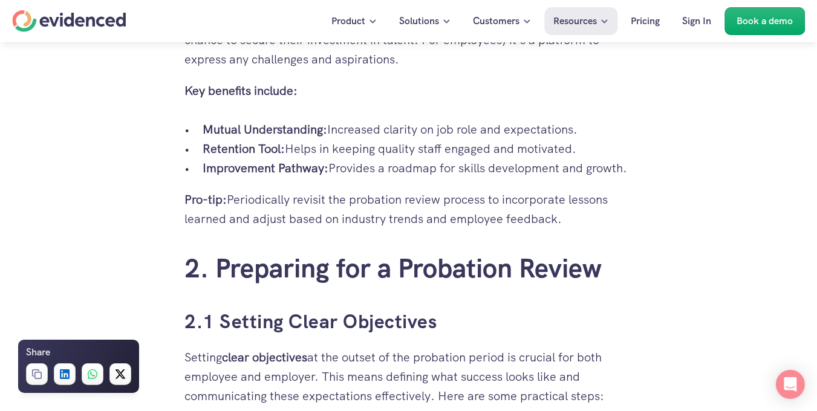
scroll to position [1452, 0]
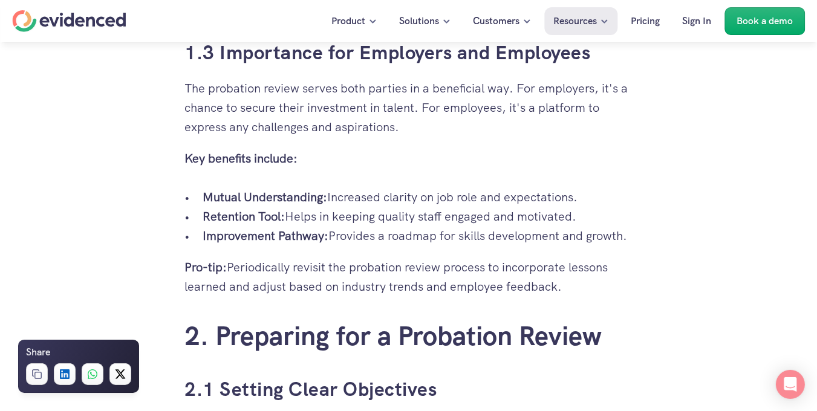
drag, startPoint x: 206, startPoint y: 204, endPoint x: 572, endPoint y: 204, distance: 365.3
click at [572, 204] on p "Mutual Understanding: Increased clarity on job role and expectations." at bounding box center [417, 197] width 429 height 19
drag, startPoint x: 572, startPoint y: 204, endPoint x: 351, endPoint y: 220, distance: 220.8
click at [351, 220] on p "Retention Tool: Helps in keeping quality staff engaged and motivated." at bounding box center [417, 216] width 429 height 19
drag, startPoint x: 376, startPoint y: 200, endPoint x: 587, endPoint y: 200, distance: 211.7
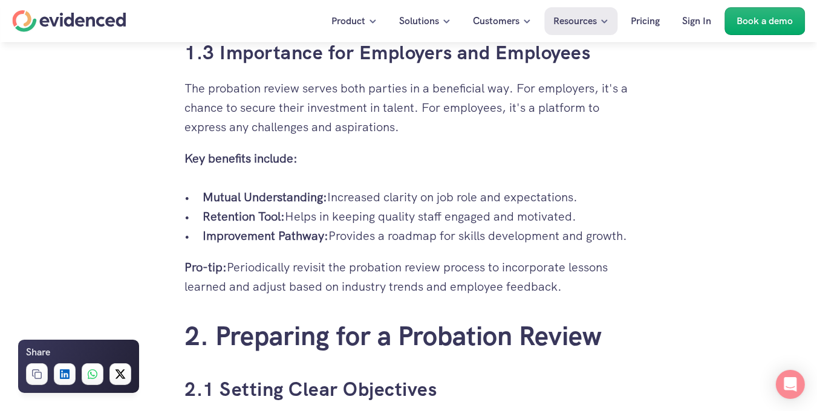
click at [587, 200] on p "Mutual Understanding: Increased clarity on job role and expectations." at bounding box center [417, 197] width 429 height 19
drag, startPoint x: 587, startPoint y: 200, endPoint x: 432, endPoint y: 230, distance: 157.9
click at [432, 230] on p "Improvement Pathway: Provides a roadmap for skills development and growth." at bounding box center [417, 235] width 429 height 19
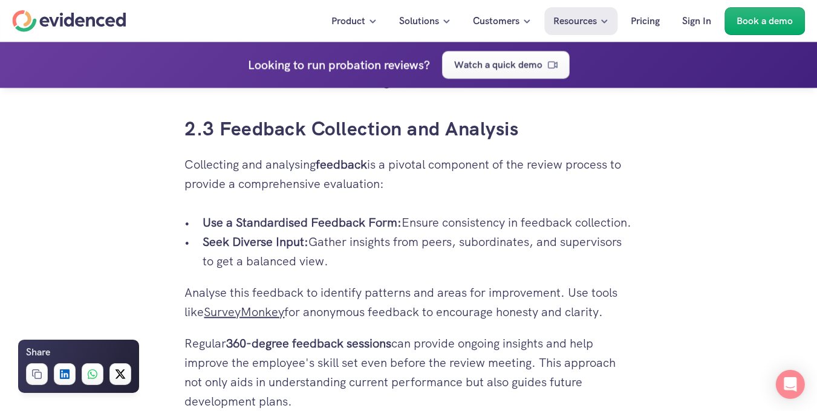
scroll to position [2419, 0]
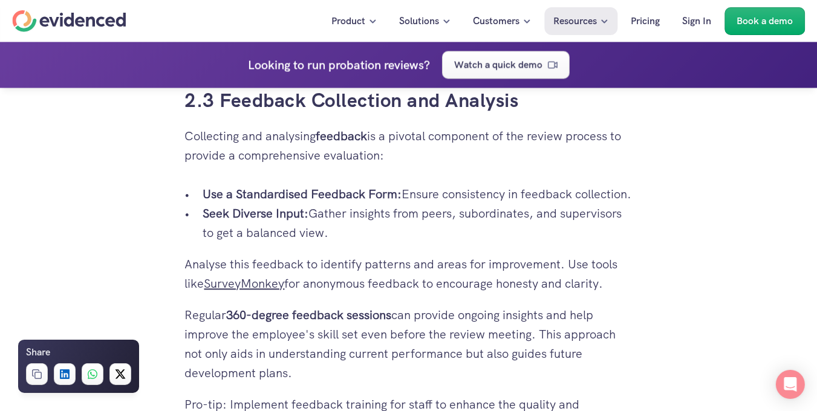
drag, startPoint x: 232, startPoint y: 194, endPoint x: 487, endPoint y: 192, distance: 254.7
click at [487, 192] on p "Use a Standardised Feedback Form: Ensure consistency in feedback collection." at bounding box center [417, 193] width 429 height 19
click at [451, 204] on p "Use a Standardised Feedback Form: Ensure consistency in feedback collection." at bounding box center [417, 193] width 429 height 19
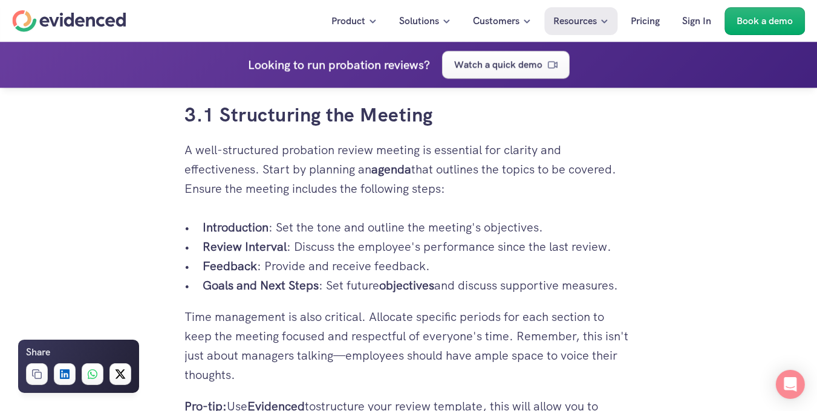
scroll to position [2843, 0]
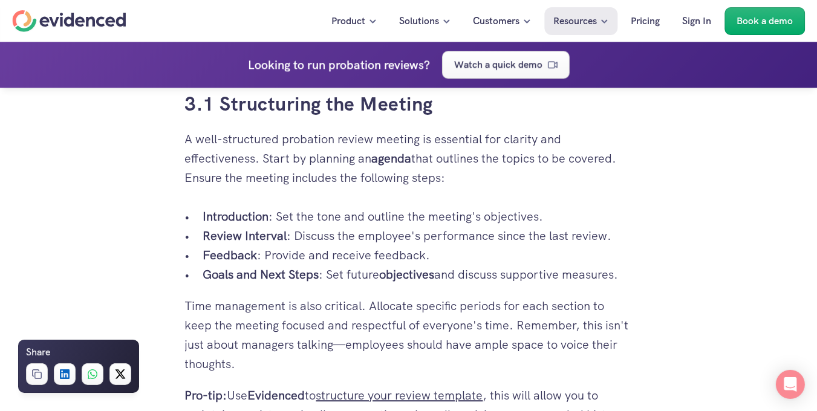
drag, startPoint x: 324, startPoint y: 158, endPoint x: 532, endPoint y: 158, distance: 207.5
click at [532, 158] on p "A well-structured probation review meeting is essential for clarity and effecti…" at bounding box center [409, 158] width 448 height 58
drag, startPoint x: 532, startPoint y: 158, endPoint x: 531, endPoint y: 172, distance: 13.9
click at [531, 172] on p "A well-structured probation review meeting is essential for clarity and effecti…" at bounding box center [409, 158] width 448 height 58
drag, startPoint x: 211, startPoint y: 177, endPoint x: 521, endPoint y: 177, distance: 309.7
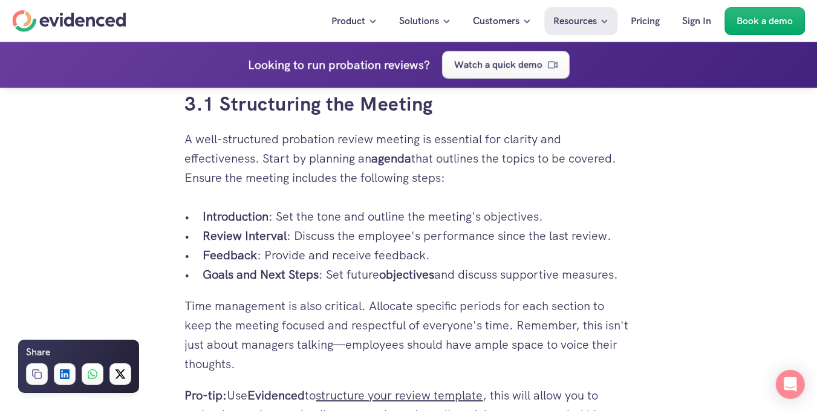
click at [521, 177] on p "A well-structured probation review meeting is essential for clarity and effecti…" at bounding box center [409, 158] width 448 height 58
drag, startPoint x: 521, startPoint y: 177, endPoint x: 563, endPoint y: 182, distance: 42.1
click at [563, 182] on p "A well-structured probation review meeting is essential for clarity and effecti…" at bounding box center [409, 158] width 448 height 58
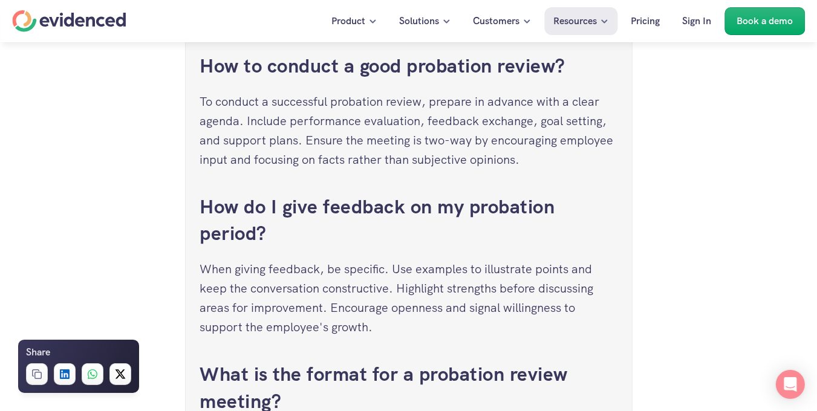
scroll to position [4295, 0]
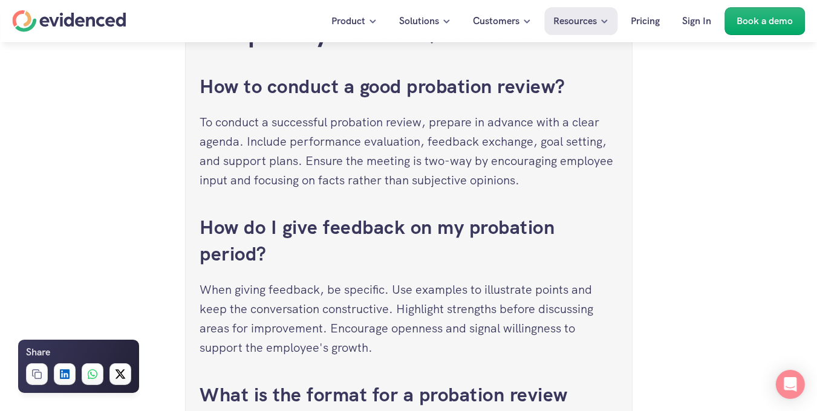
drag, startPoint x: 313, startPoint y: 140, endPoint x: 492, endPoint y: 140, distance: 179.0
click at [492, 140] on p "To conduct a successful probation review, prepare in advance with a clear agend…" at bounding box center [408, 151] width 417 height 77
drag, startPoint x: 492, startPoint y: 140, endPoint x: 544, endPoint y: 149, distance: 53.3
click at [544, 149] on p "To conduct a successful probation review, prepare in advance with a clear agend…" at bounding box center [408, 151] width 417 height 77
click at [266, 165] on p "To conduct a successful probation review, prepare in advance with a clear agend…" at bounding box center [408, 151] width 417 height 77
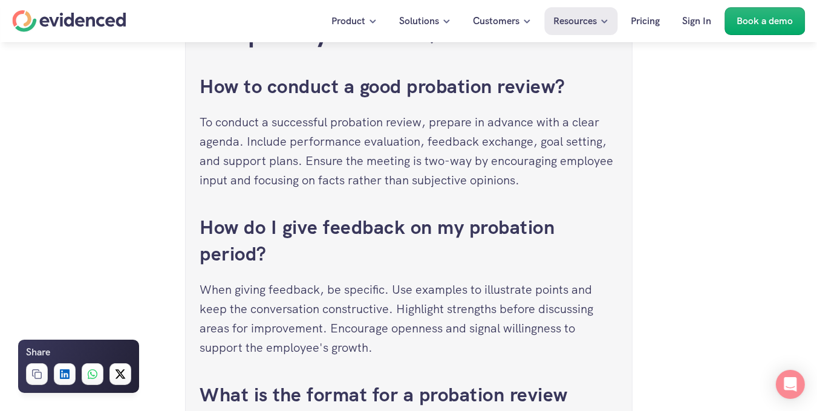
drag, startPoint x: 255, startPoint y: 160, endPoint x: 665, endPoint y: 160, distance: 410.1
click at [392, 160] on p "To conduct a successful probation review, prepare in advance with a clear agend…" at bounding box center [408, 151] width 417 height 77
drag, startPoint x: 524, startPoint y: 168, endPoint x: 582, endPoint y: 168, distance: 58.1
click at [582, 168] on p "To conduct a successful probation review, prepare in advance with a clear agend…" at bounding box center [408, 151] width 417 height 77
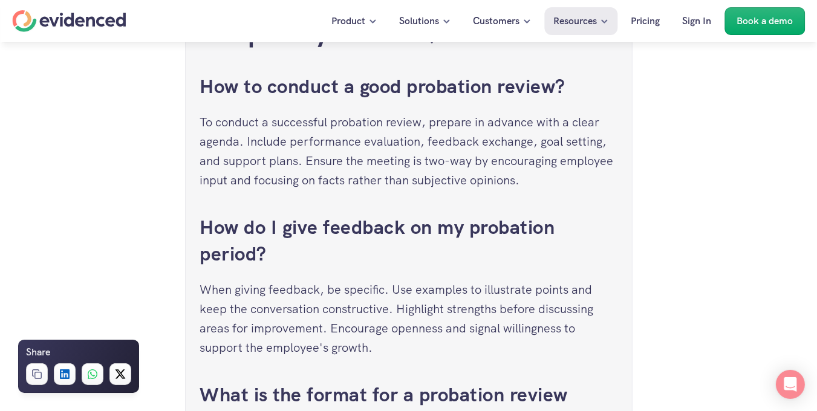
drag, startPoint x: 582, startPoint y: 168, endPoint x: 418, endPoint y: 187, distance: 165.7
click at [418, 187] on p "To conduct a successful probation review, prepare in advance with a clear agend…" at bounding box center [408, 151] width 417 height 77
drag, startPoint x: 248, startPoint y: 175, endPoint x: 414, endPoint y: 174, distance: 165.7
click at [414, 174] on p "To conduct a successful probation review, prepare in advance with a clear agend…" at bounding box center [408, 151] width 417 height 77
click at [419, 175] on p "To conduct a successful probation review, prepare in advance with a clear agend…" at bounding box center [408, 151] width 417 height 77
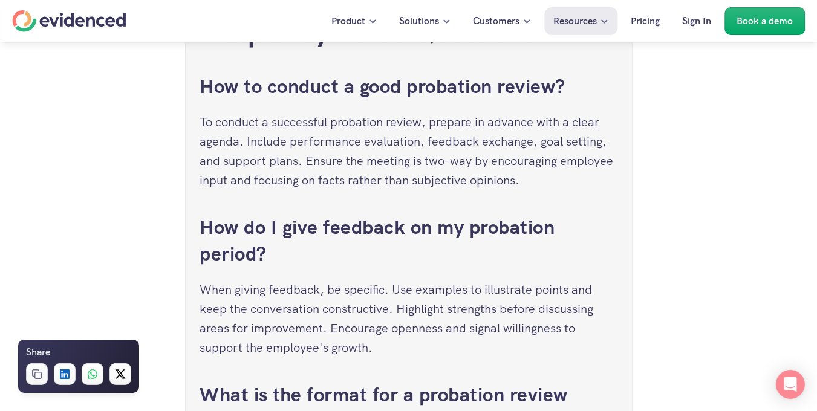
drag, startPoint x: 358, startPoint y: 180, endPoint x: 589, endPoint y: 180, distance: 230.5
click at [589, 180] on p "To conduct a successful probation review, prepare in advance with a clear agend…" at bounding box center [408, 151] width 417 height 77
drag, startPoint x: 589, startPoint y: 180, endPoint x: 484, endPoint y: 180, distance: 104.6
click at [484, 180] on p "To conduct a successful probation review, prepare in advance with a clear agend…" at bounding box center [408, 151] width 417 height 77
click at [564, 171] on p "To conduct a successful probation review, prepare in advance with a clear agend…" at bounding box center [408, 151] width 417 height 77
